Goal: Find contact information: Find contact information

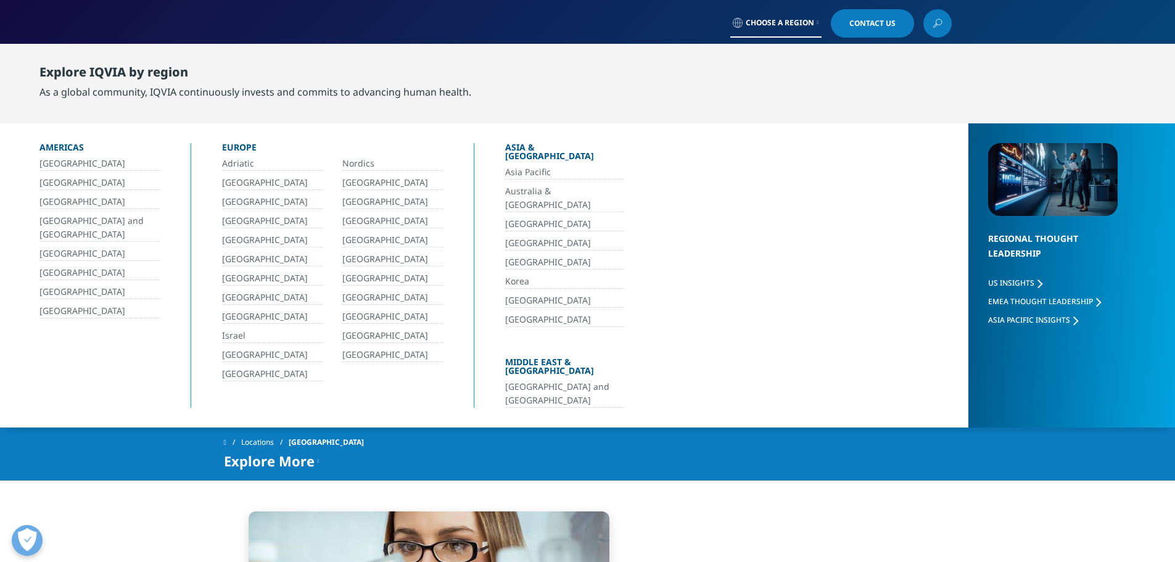
click at [366, 280] on link "[GEOGRAPHIC_DATA]" at bounding box center [392, 278] width 101 height 14
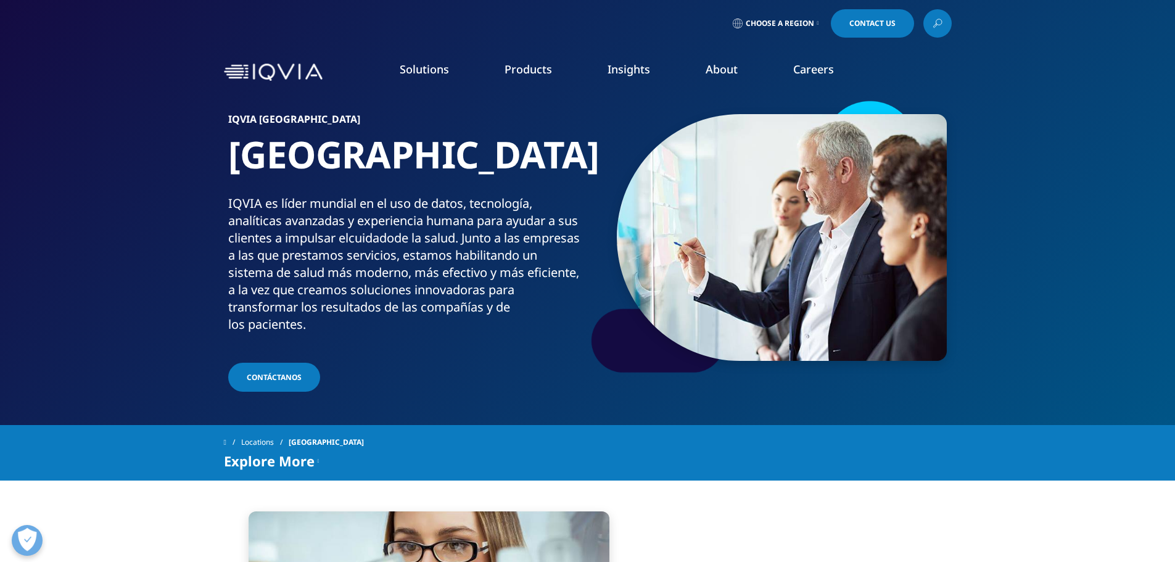
click at [279, 372] on span "Contáctanos" at bounding box center [274, 377] width 55 height 10
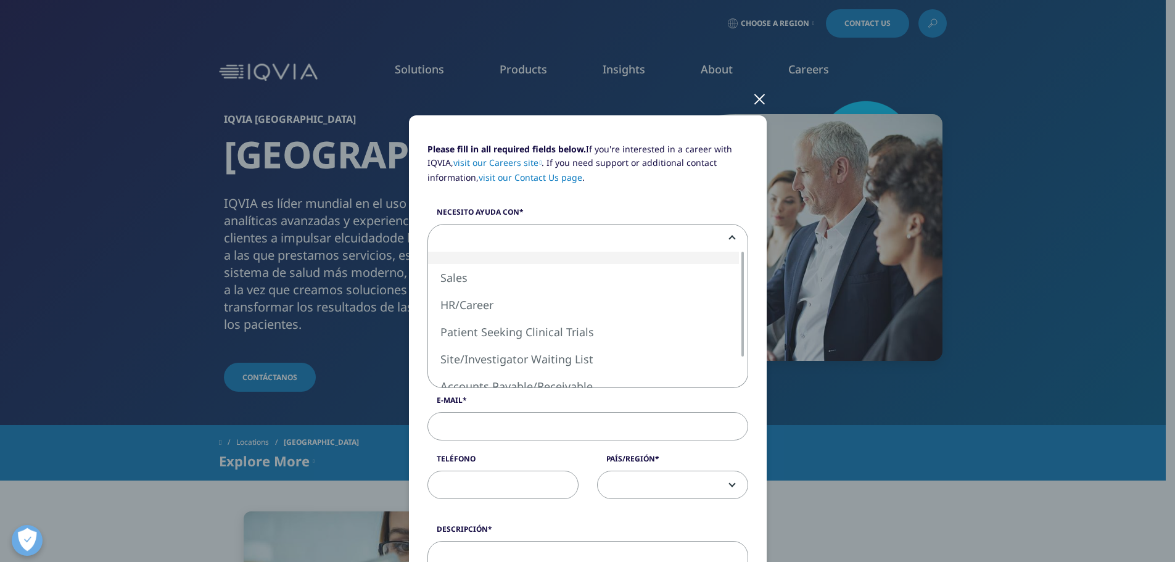
click at [587, 243] on span at bounding box center [588, 239] width 320 height 28
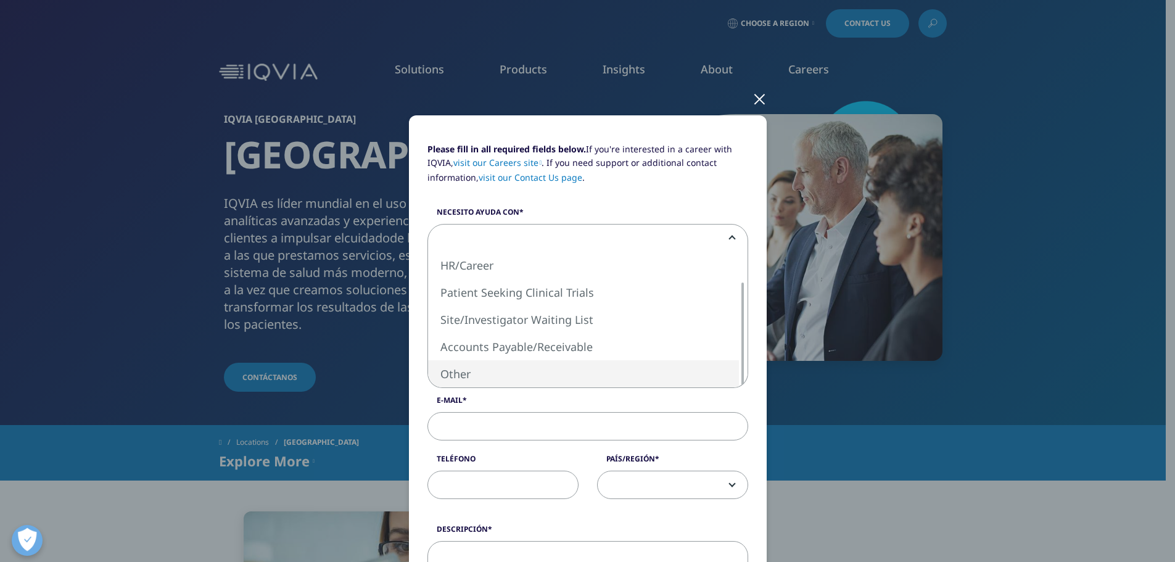
select select "Other"
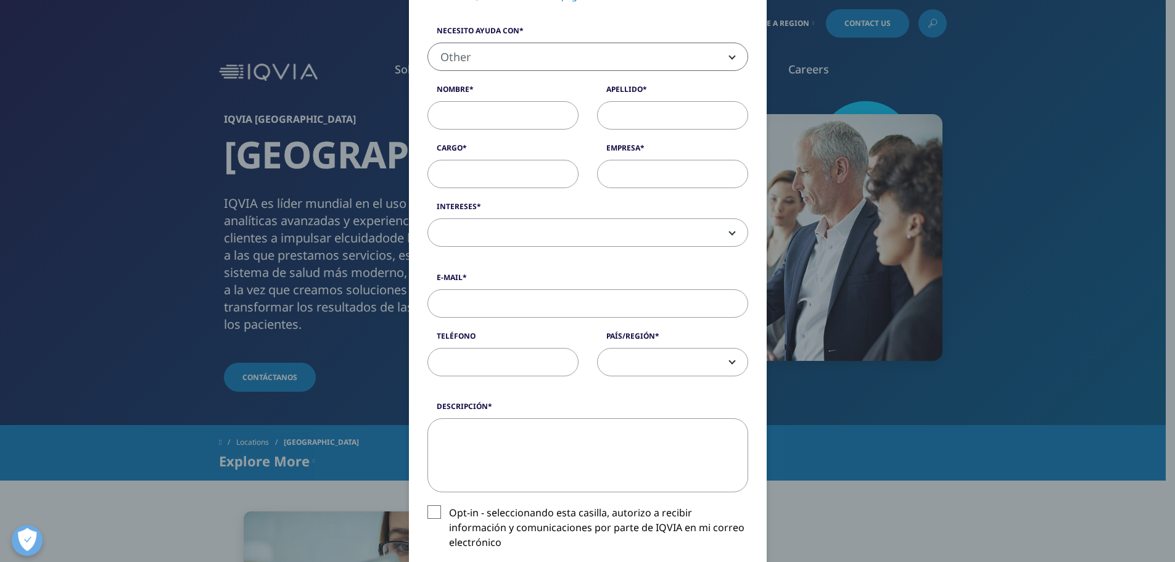
scroll to position [185, 0]
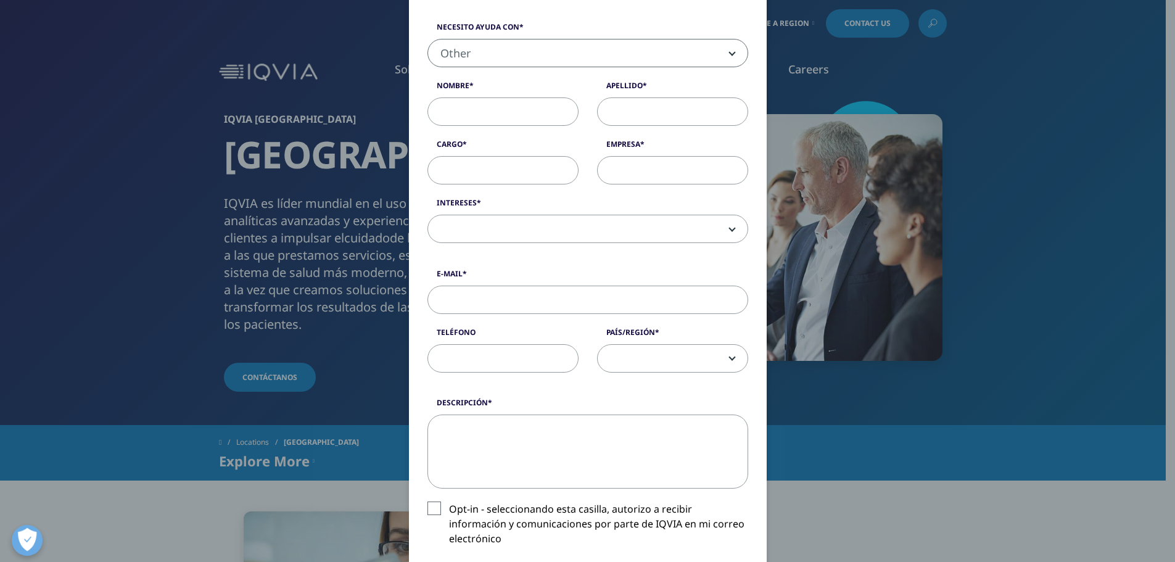
click at [656, 231] on span at bounding box center [588, 229] width 320 height 28
